Goal: Obtain resource: Obtain resource

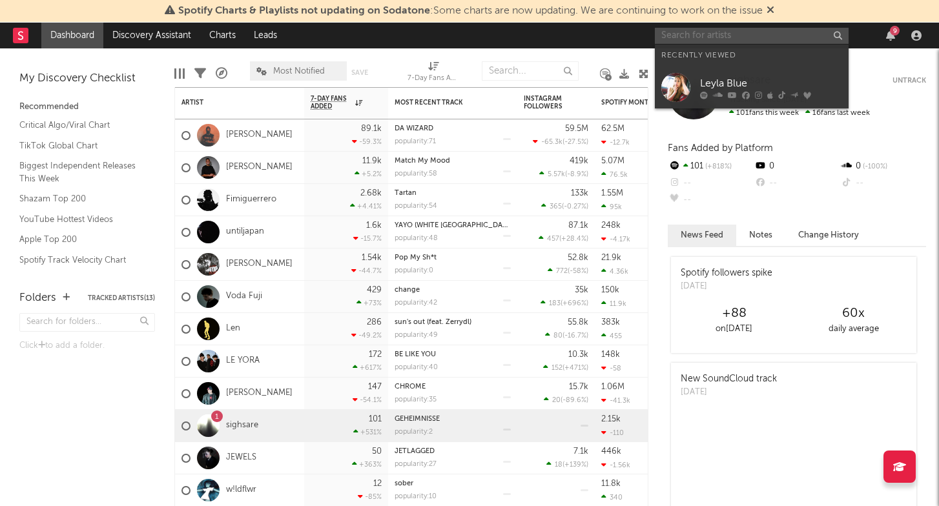
click at [788, 36] on input "text" at bounding box center [752, 36] width 194 height 16
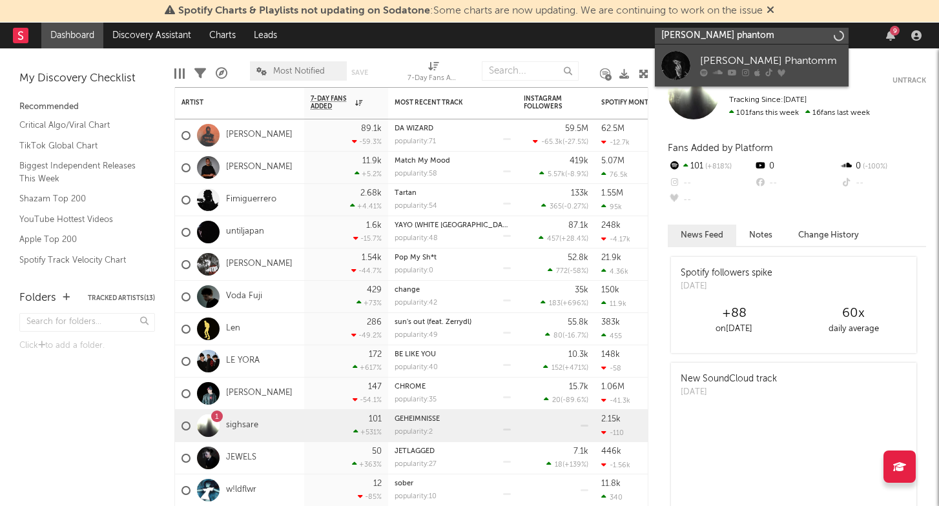
type input "[PERSON_NAME] phantom"
drag, startPoint x: 783, startPoint y: 68, endPoint x: 778, endPoint y: 61, distance: 9.3
click at [778, 61] on div "[PERSON_NAME] Phantomm" at bounding box center [771, 61] width 142 height 15
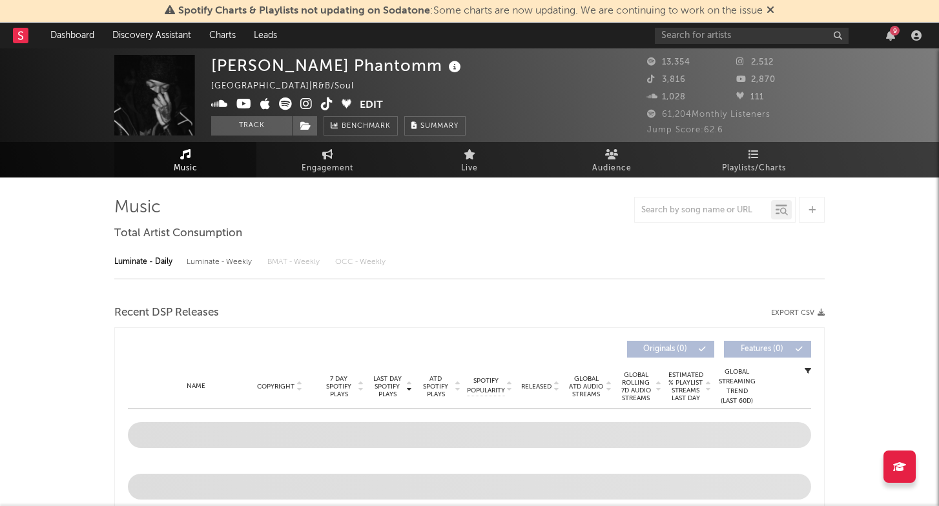
select select "6m"
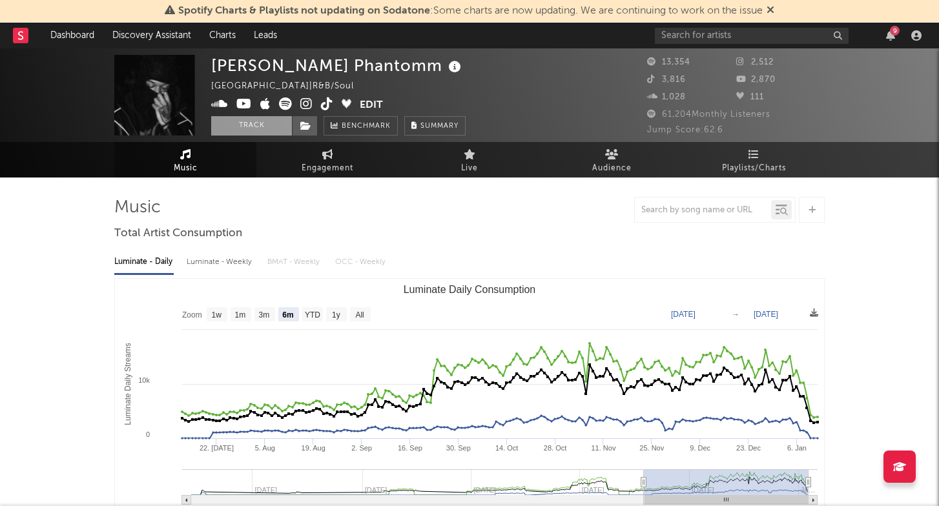
click at [268, 127] on button "Track" at bounding box center [251, 125] width 81 height 19
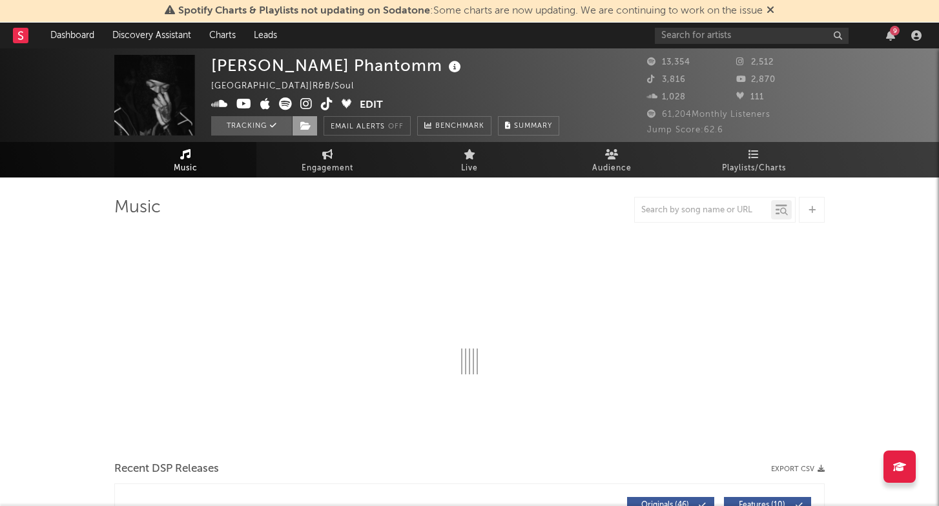
click at [306, 127] on icon at bounding box center [305, 125] width 11 height 9
select select "6m"
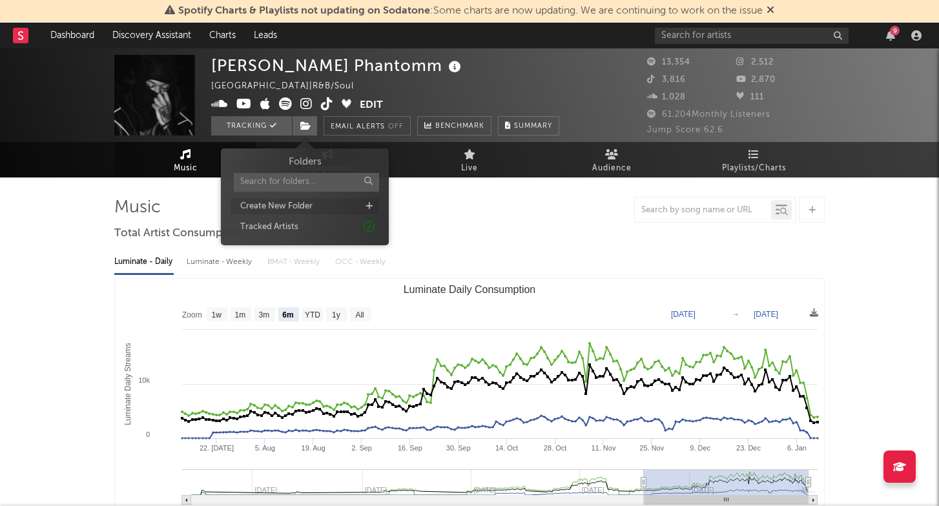
click at [318, 200] on div "Create New Folder" at bounding box center [305, 206] width 149 height 17
type input "could sign"
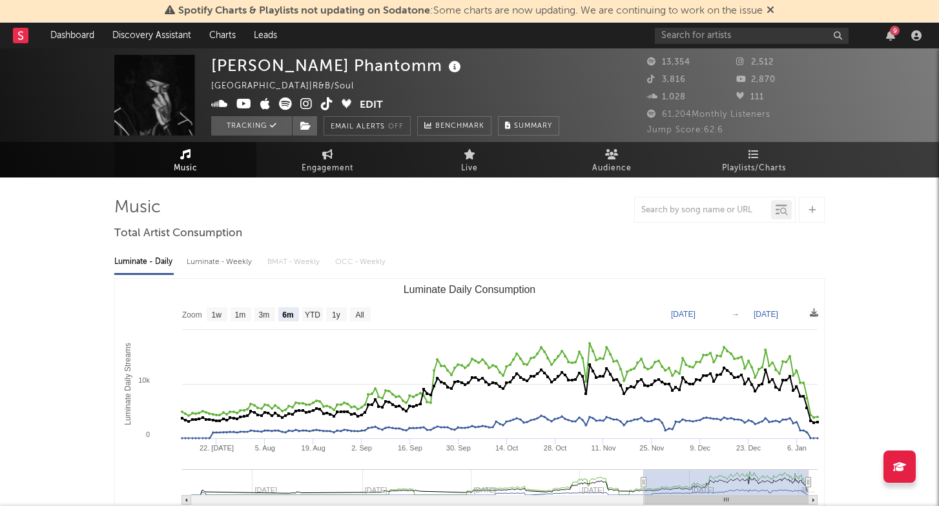
click at [523, 125] on span "Summary" at bounding box center [533, 126] width 38 height 7
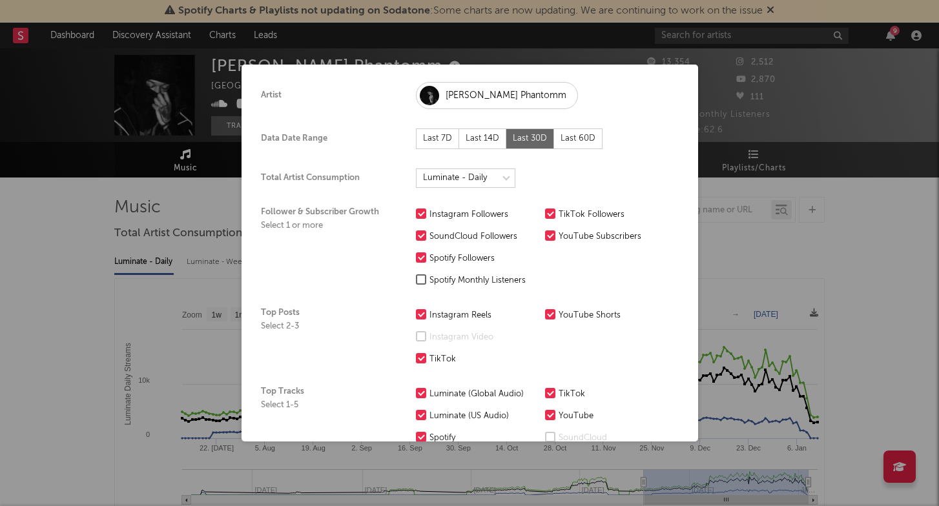
scroll to position [45, 0]
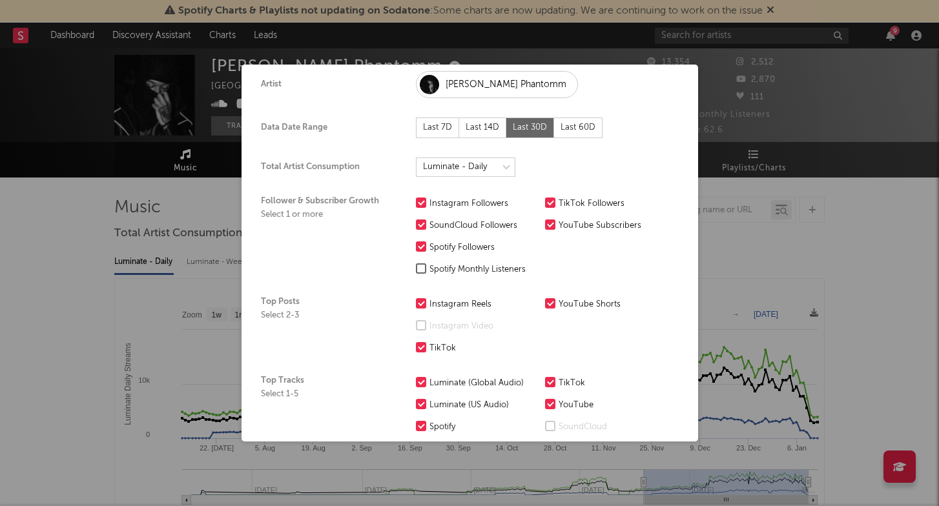
click at [588, 124] on div "Last 60D" at bounding box center [578, 128] width 48 height 21
click at [541, 126] on div "Last 30D" at bounding box center [530, 128] width 48 height 21
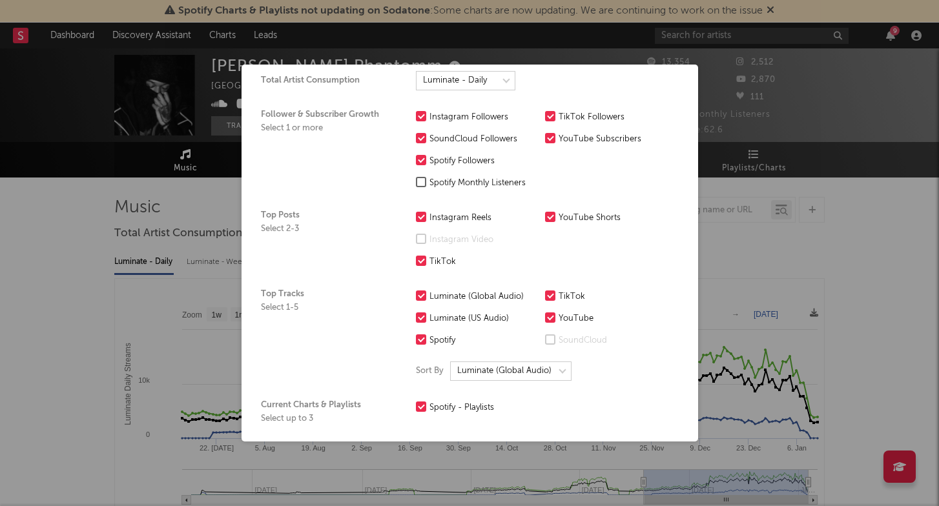
click at [507, 183] on div "Spotify Monthly Listeners" at bounding box center [483, 183] width 109 height 15
click at [416, 183] on input "Spotify Monthly Listeners" at bounding box center [416, 183] width 0 height 15
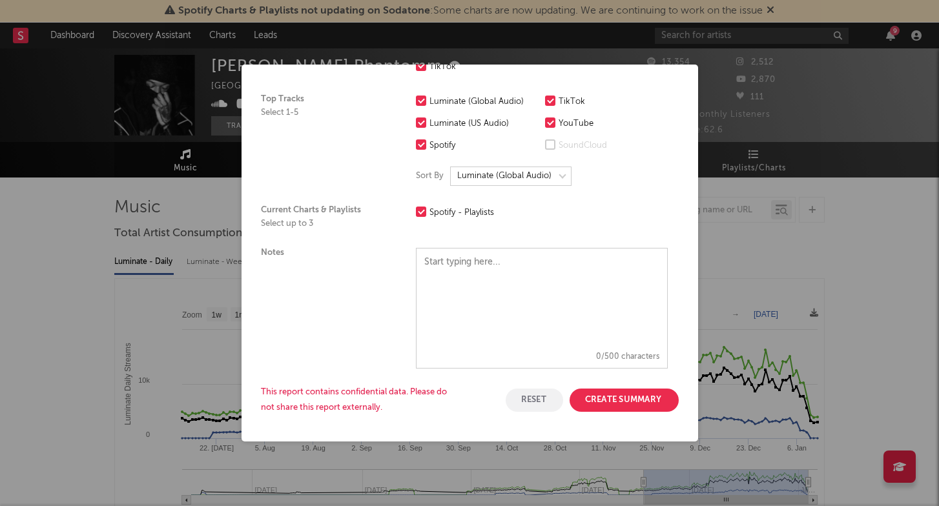
scroll to position [325, 0]
click at [625, 408] on button "Create Summary" at bounding box center [624, 400] width 109 height 23
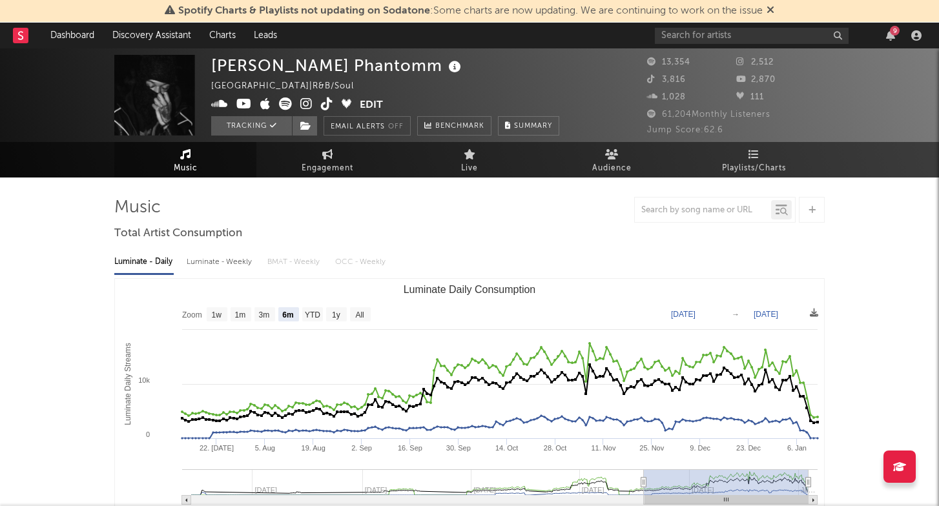
scroll to position [0, 0]
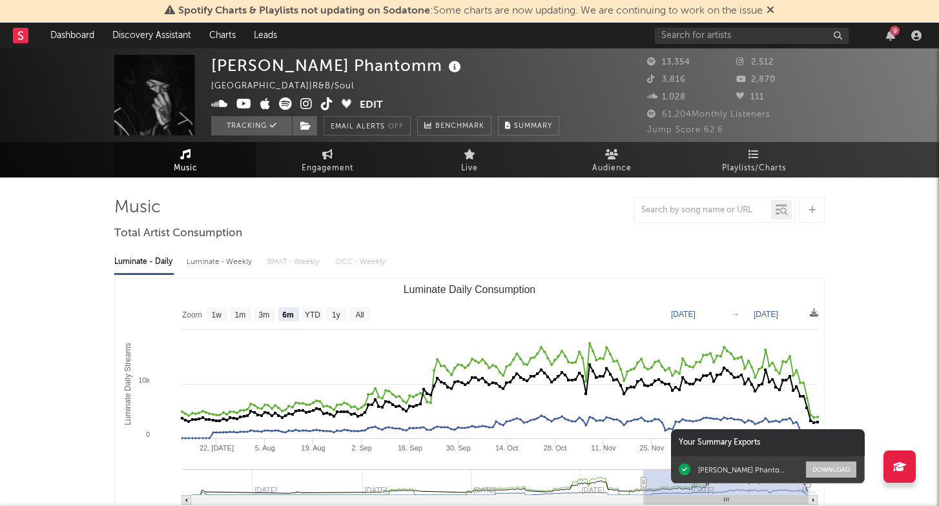
click at [843, 470] on button "Download" at bounding box center [831, 470] width 50 height 16
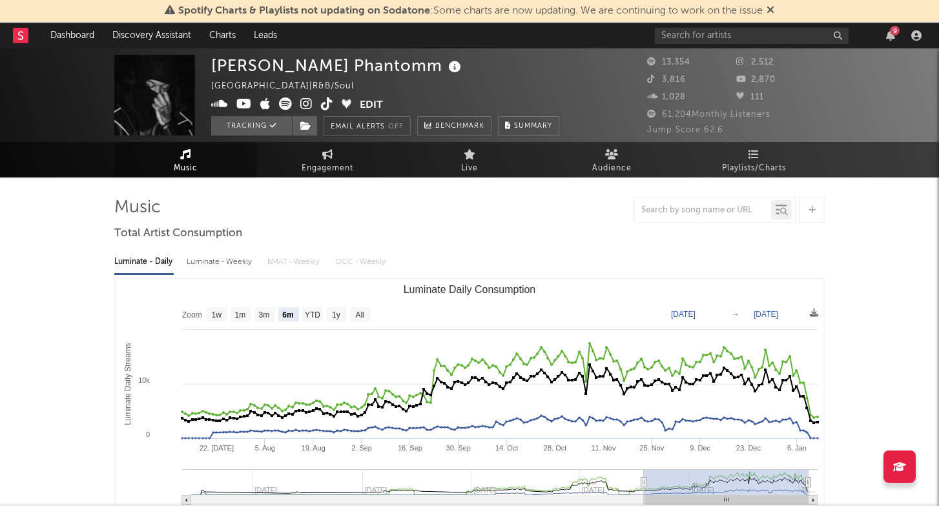
click at [537, 125] on span "Summary" at bounding box center [533, 126] width 38 height 7
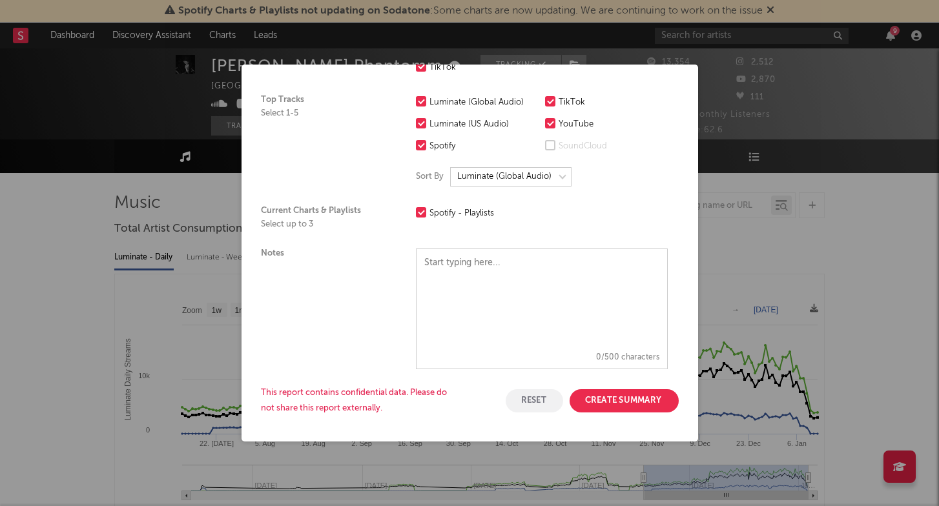
scroll to position [8, 0]
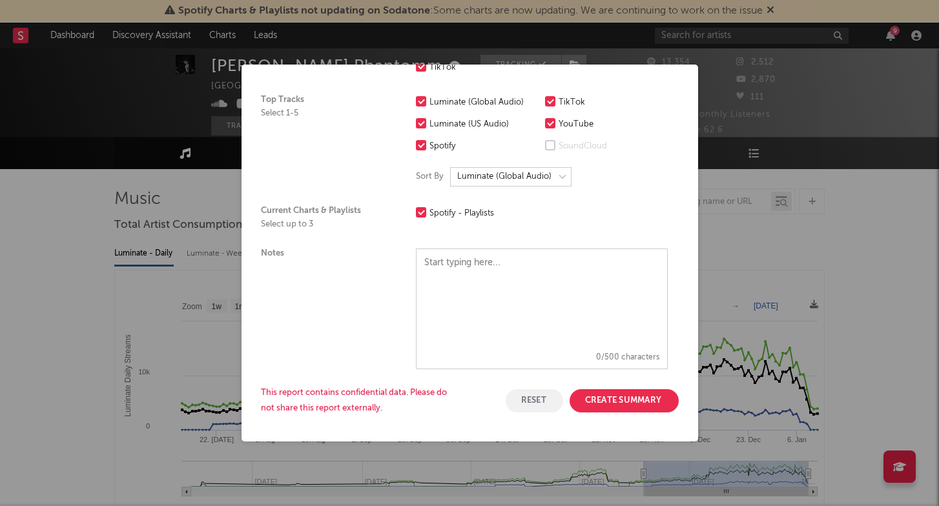
click at [619, 401] on button "Create Summary" at bounding box center [624, 400] width 109 height 23
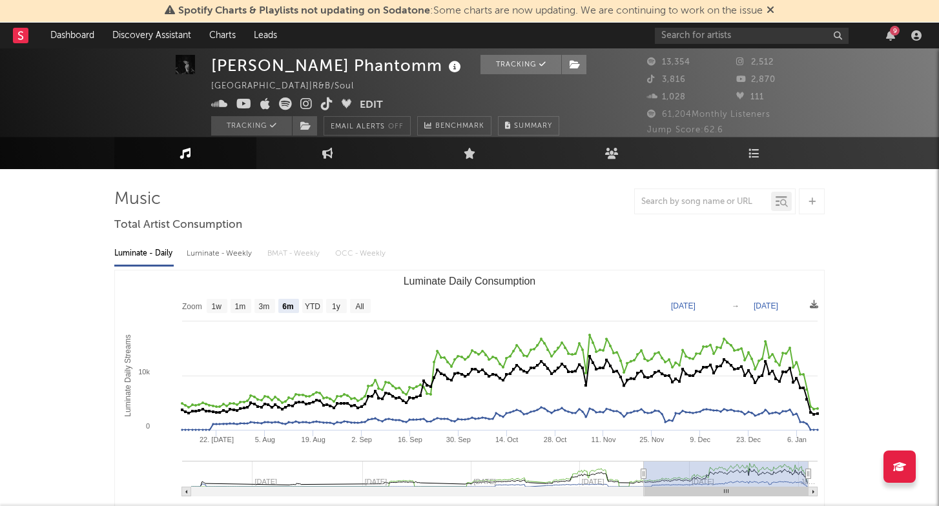
scroll to position [0, 0]
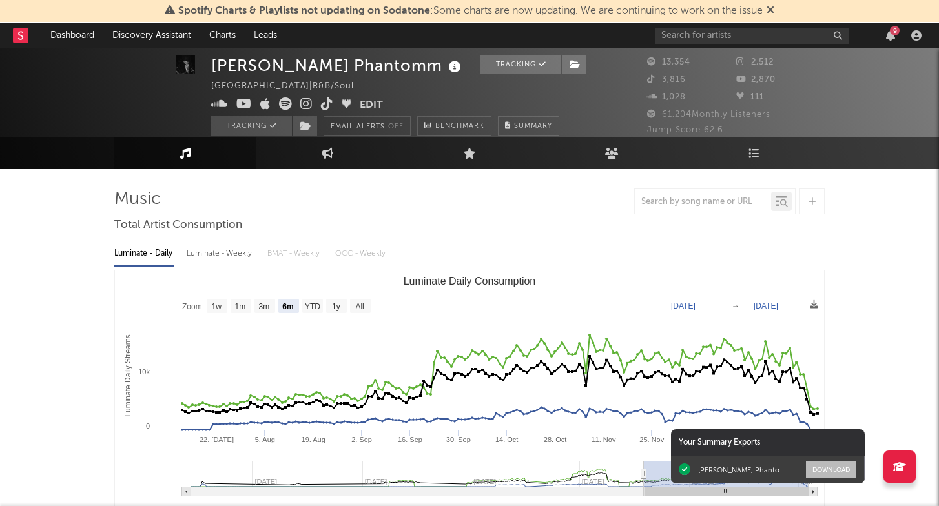
click at [823, 470] on button "Download" at bounding box center [831, 470] width 50 height 16
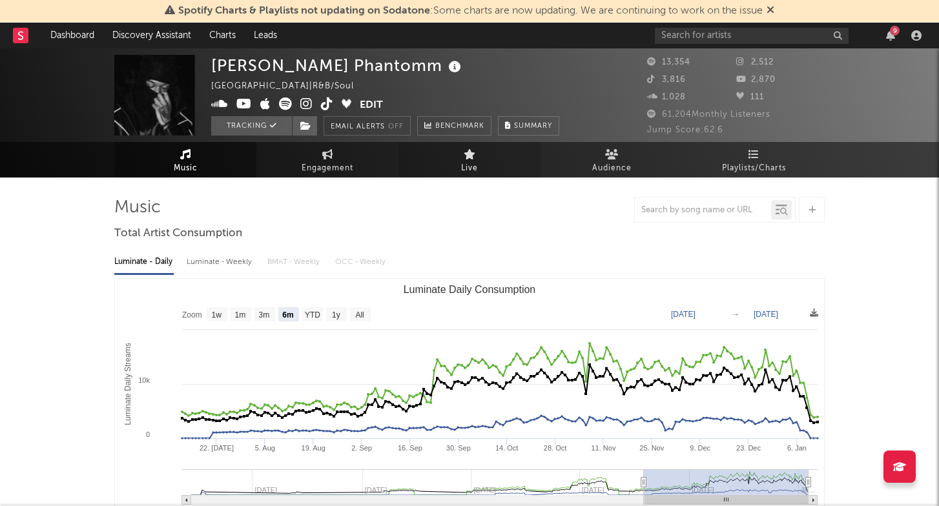
click at [461, 164] on span "Live" at bounding box center [469, 168] width 17 height 15
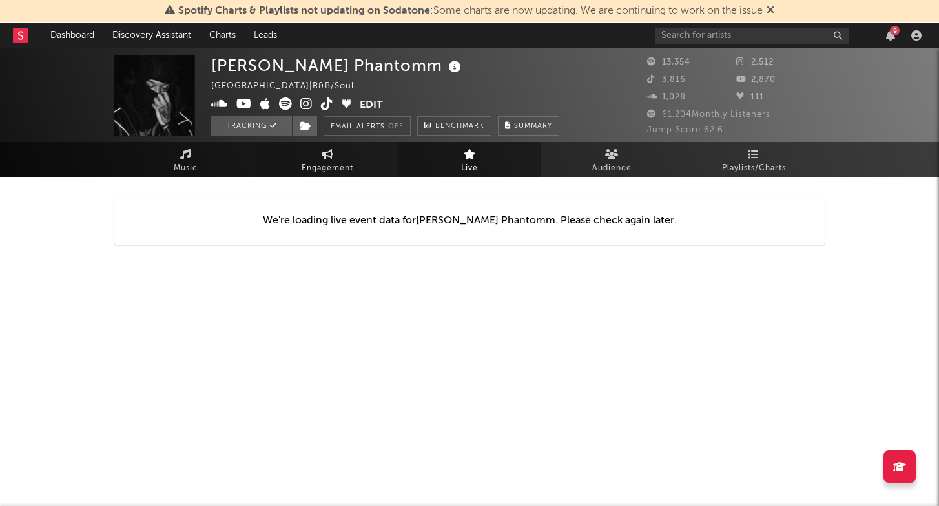
click at [320, 168] on span "Engagement" at bounding box center [328, 168] width 52 height 15
select select "1w"
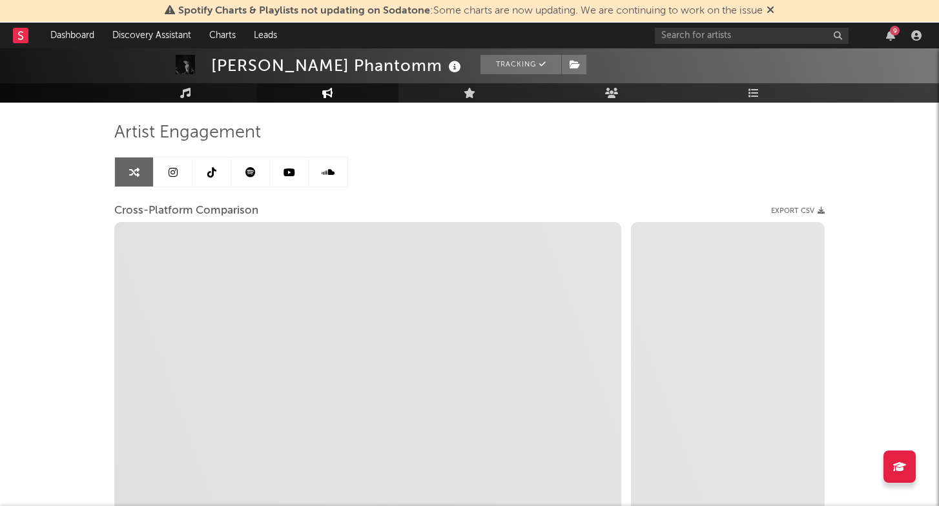
scroll to position [77, 0]
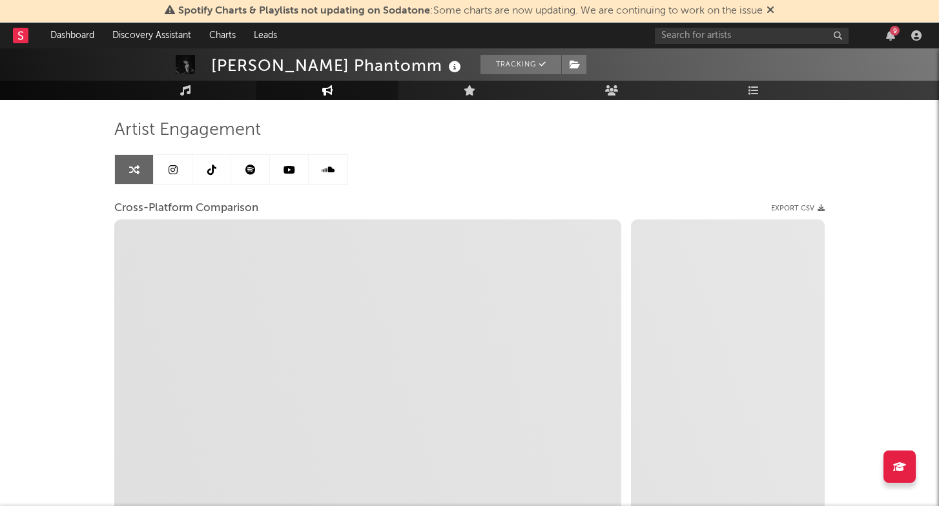
select select "1m"
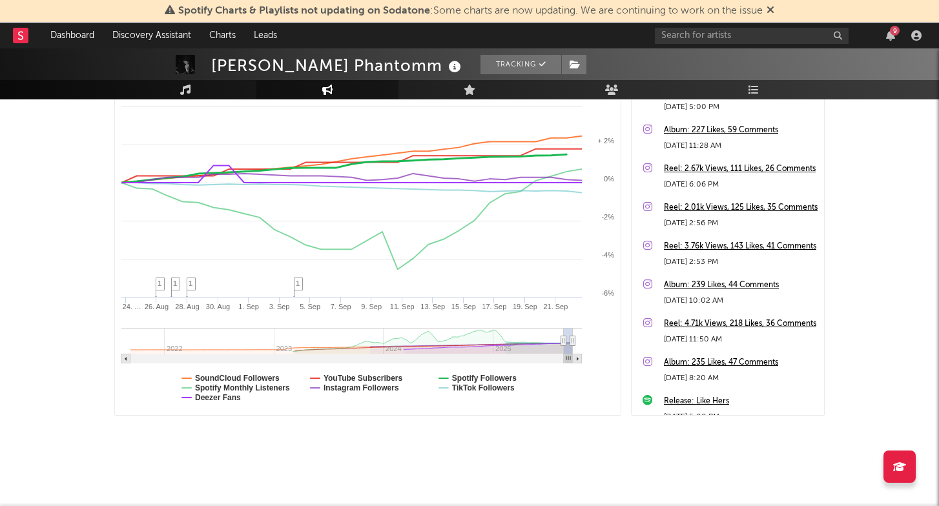
scroll to position [220, 0]
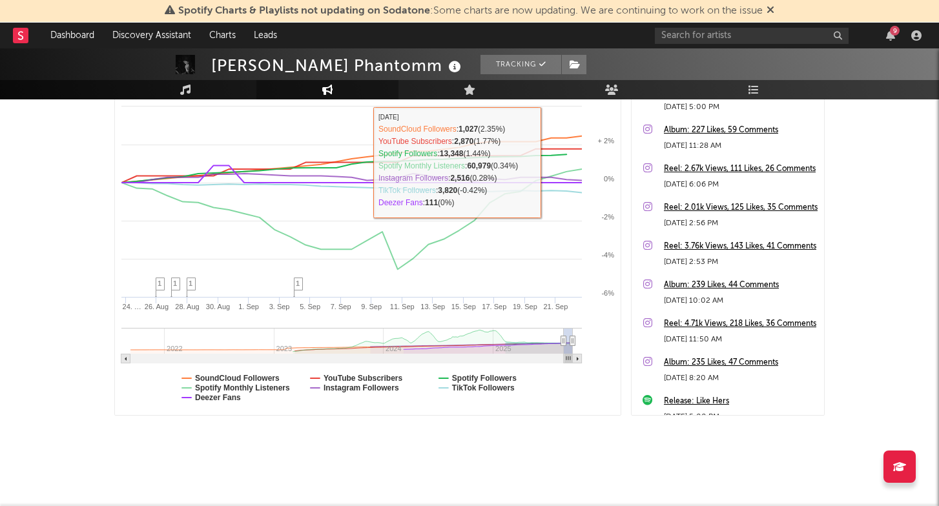
click at [886, 45] on div "9" at bounding box center [790, 36] width 271 height 26
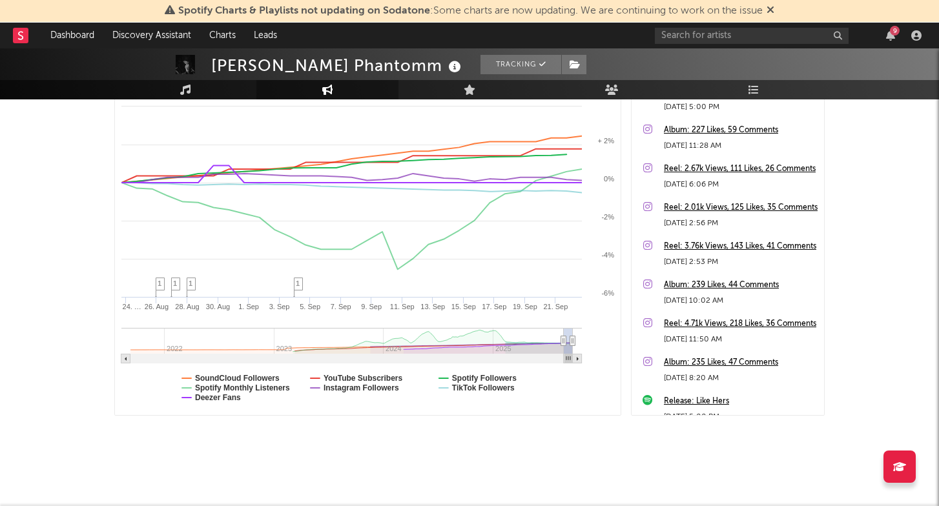
click at [894, 35] on div "9" at bounding box center [895, 31] width 10 height 10
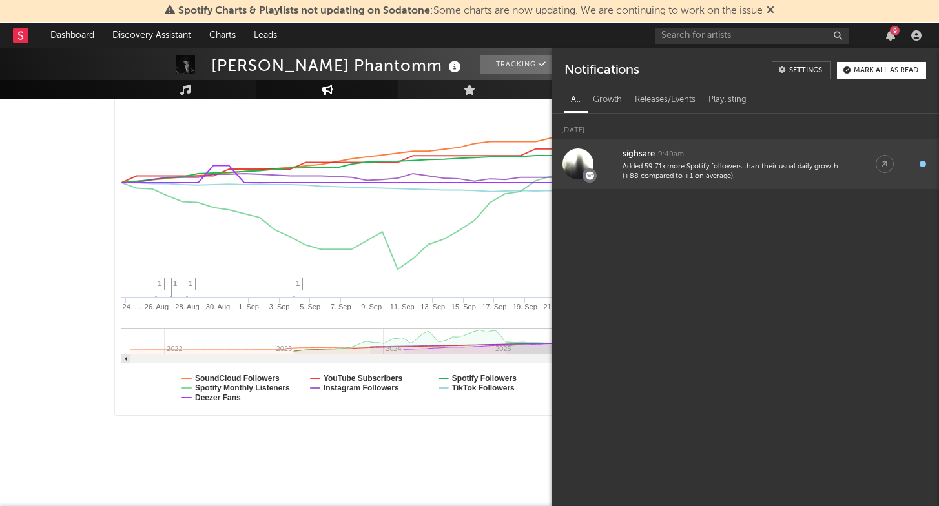
click at [849, 176] on div "Added 59.71x more Spotify followers than their usual daily growth (+88 compared…" at bounding box center [736, 172] width 227 height 20
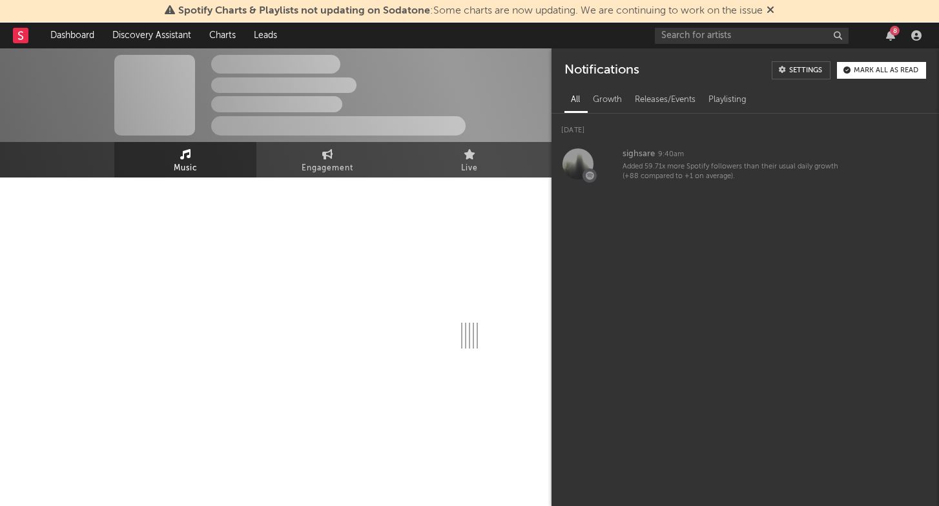
select select "6m"
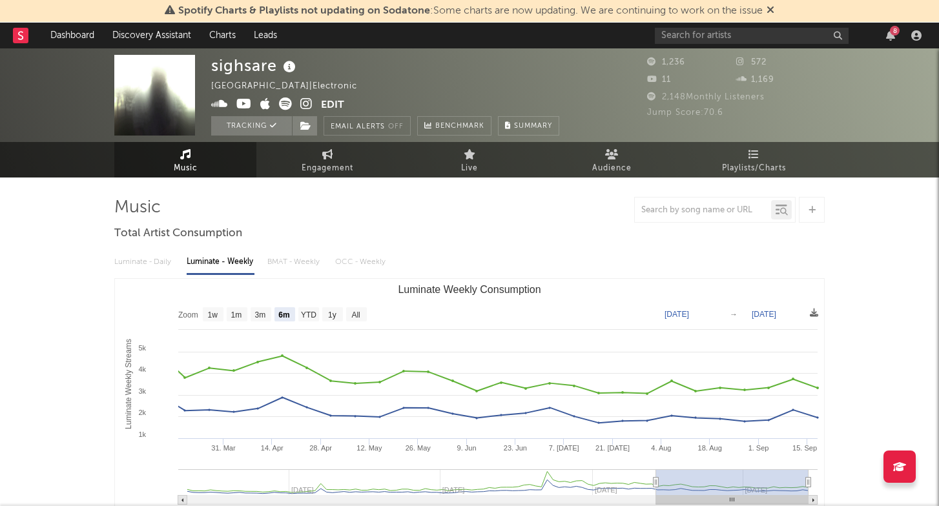
click at [415, 246] on div "Luminate - Daily Luminate - Weekly BMAT - Weekly OCC - Weekly Zoom 1w 1m 3m 6m …" at bounding box center [469, 393] width 710 height 296
click at [345, 169] on span "Engagement" at bounding box center [328, 168] width 52 height 15
select select "1w"
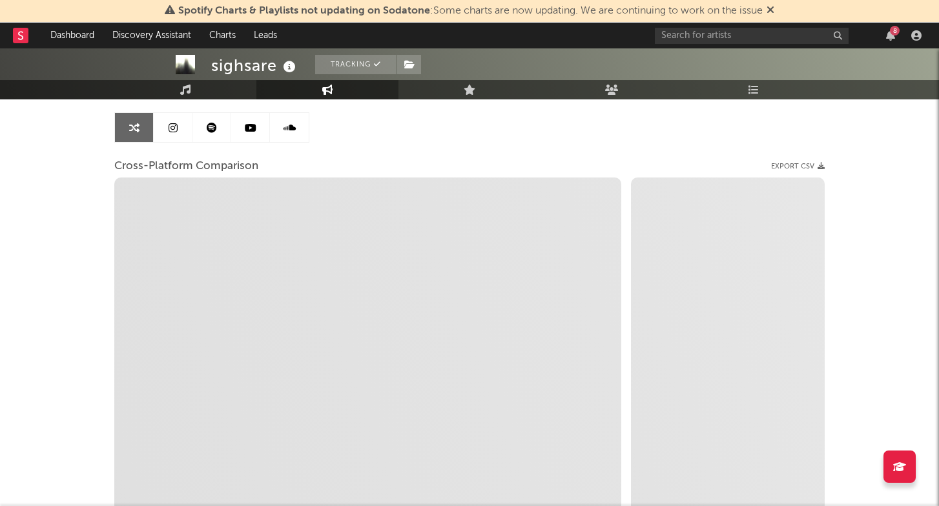
scroll to position [120, 0]
select select "1m"
